Goal: Book appointment/travel/reservation

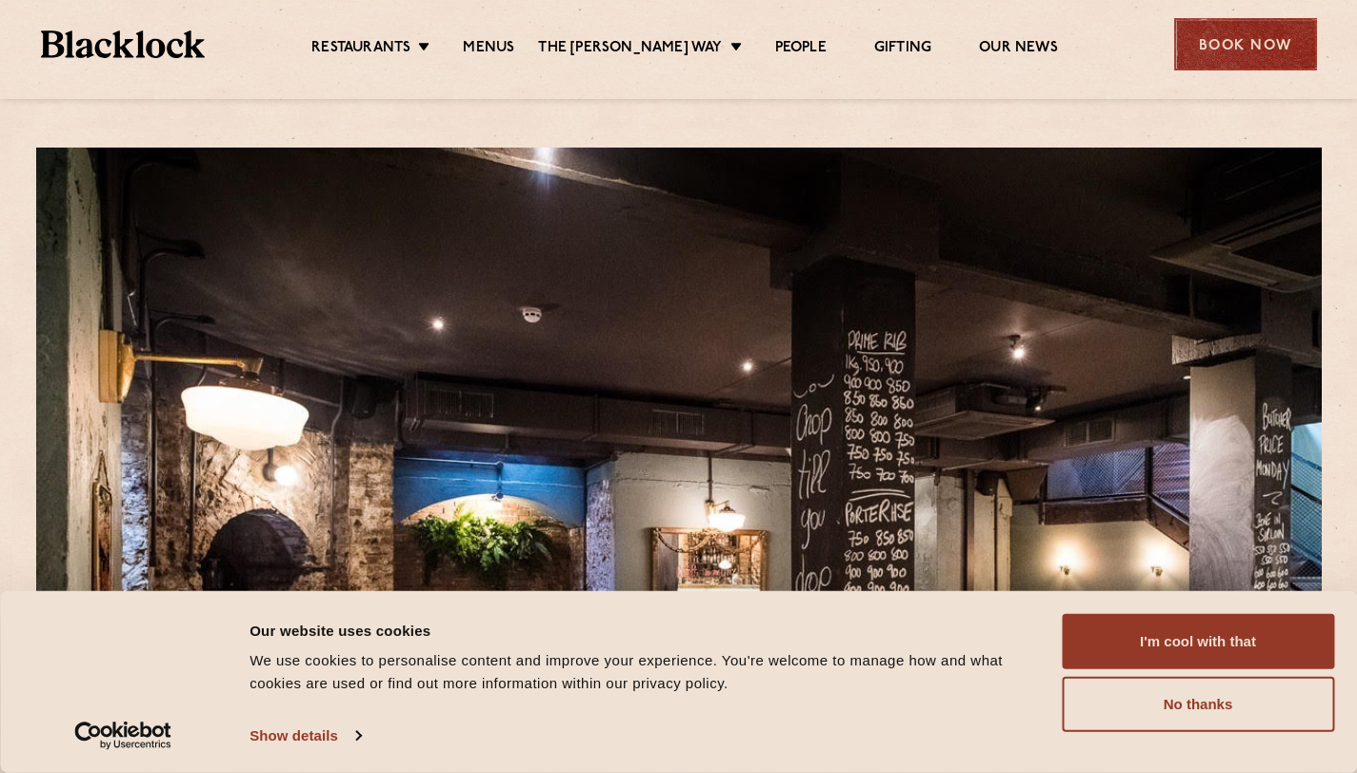
click at [1253, 51] on div "Book Now" at bounding box center [1245, 44] width 143 height 52
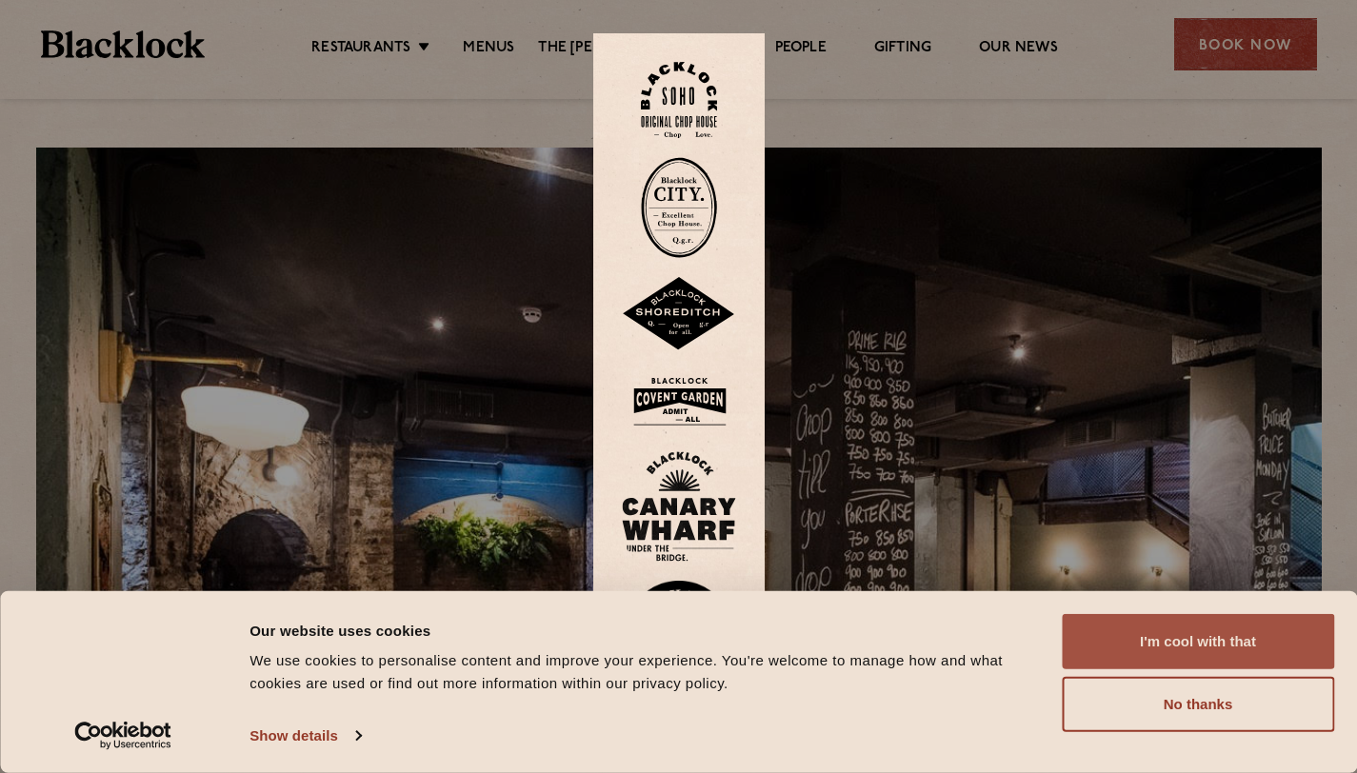
click at [1159, 645] on button "I'm cool with that" at bounding box center [1198, 641] width 272 height 55
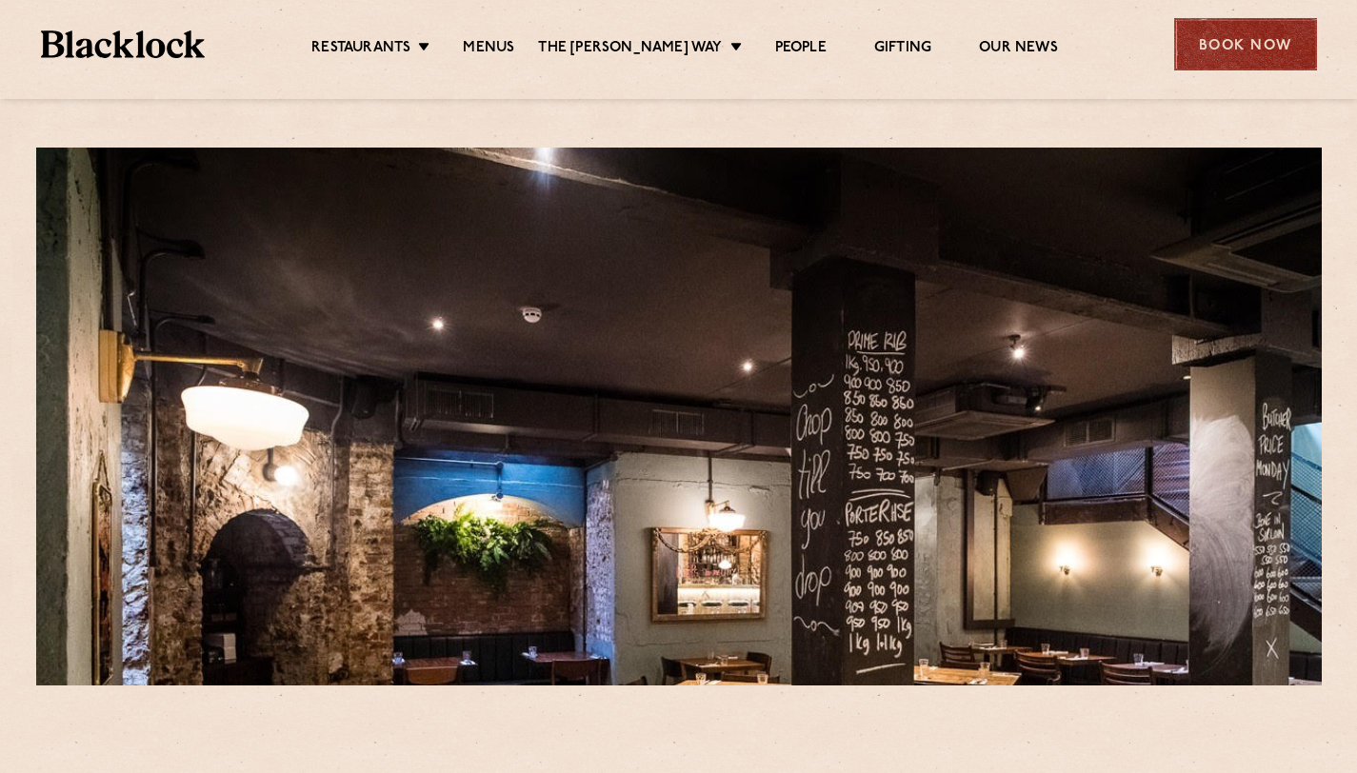
click at [1253, 59] on div "Book Now" at bounding box center [1245, 44] width 143 height 52
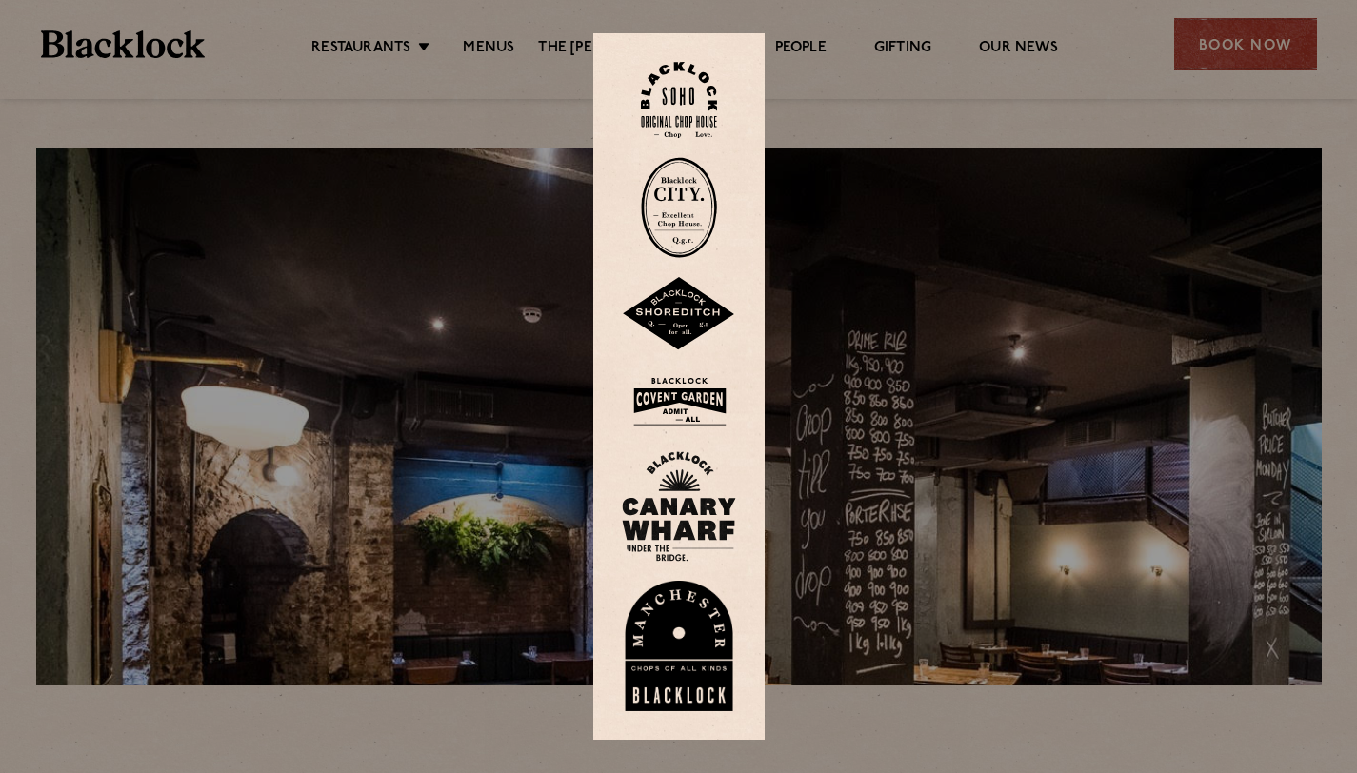
click at [686, 200] on img at bounding box center [679, 207] width 76 height 101
